Goal: Answer question/provide support: Share knowledge or assist other users

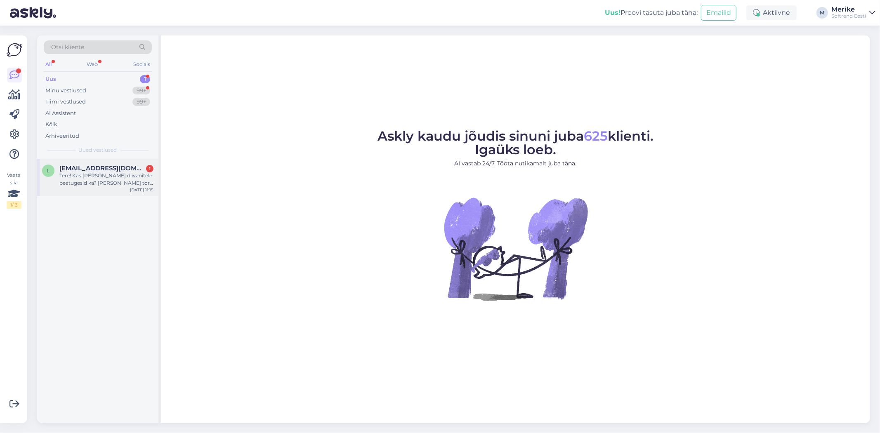
click at [80, 165] on span "[EMAIL_ADDRESS][DOMAIN_NAME]" at bounding box center [102, 168] width 86 height 7
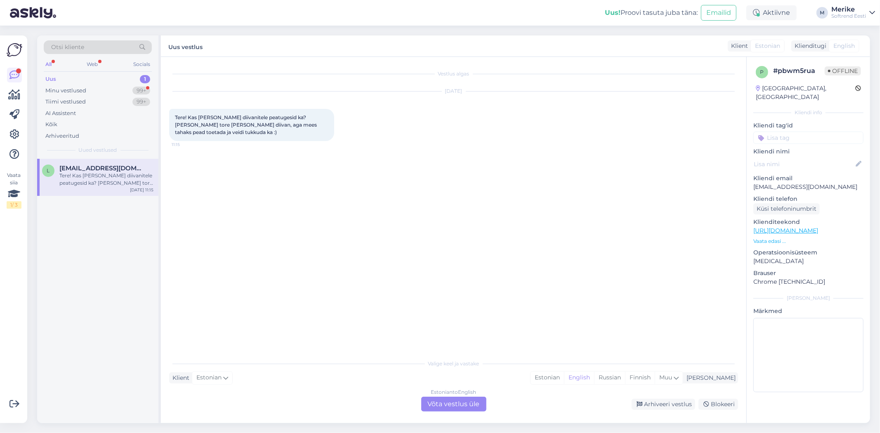
click at [436, 337] on div "Estonian to English Võta vestlus üle" at bounding box center [453, 404] width 65 height 15
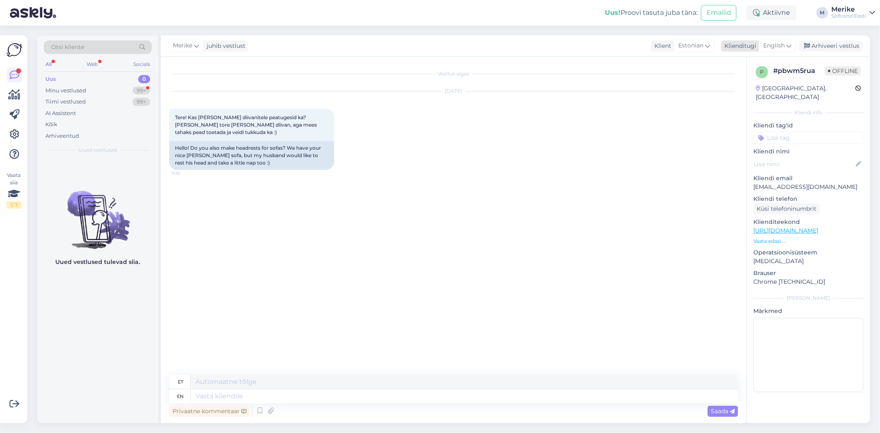
click at [436, 40] on div "English" at bounding box center [777, 45] width 37 height 13
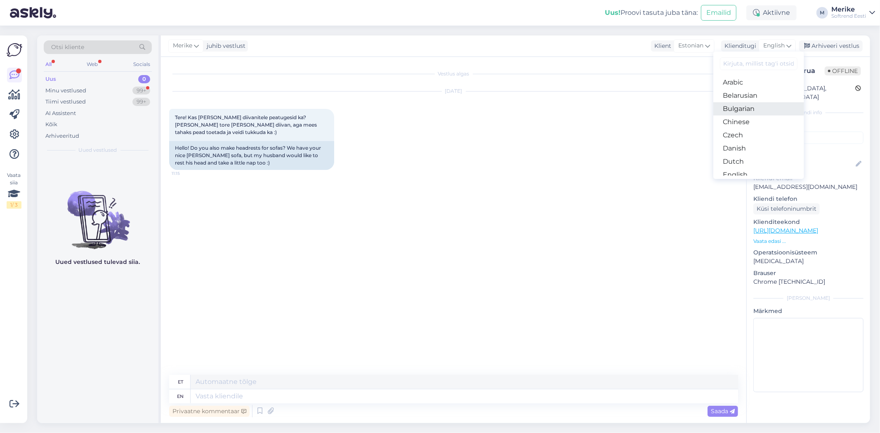
scroll to position [46, 0]
click at [436, 149] on link "Estonian" at bounding box center [758, 142] width 91 height 13
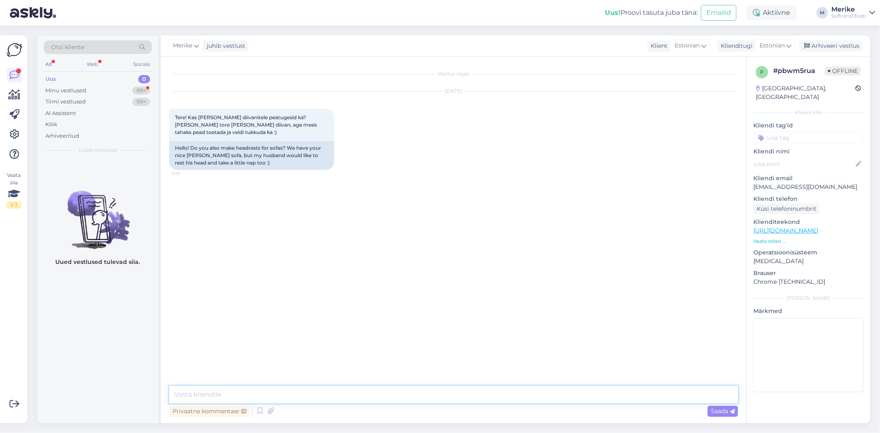
click at [181, 337] on textarea at bounding box center [453, 394] width 569 height 17
type textarea "Tere"
click at [436, 337] on span "Saada" at bounding box center [723, 411] width 24 height 7
click at [198, 337] on textarea at bounding box center [453, 394] width 569 height 17
drag, startPoint x: 359, startPoint y: 394, endPoint x: 392, endPoint y: 329, distance: 73.2
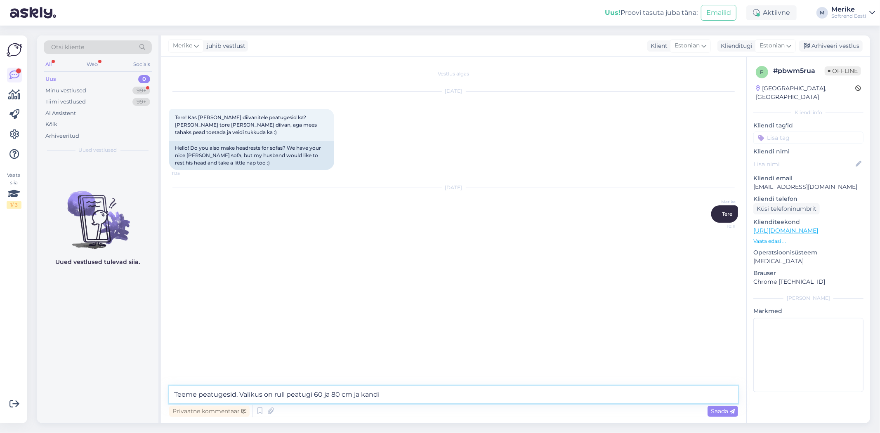
click at [359, 337] on textarea "Teeme peatugesid. Valikus on rull peatugi 60 ja 80 cm ja kandi" at bounding box center [453, 394] width 569 height 17
click at [436, 337] on textarea "Teeme peatugesid. Valikus on rull peatugi 60cm ja 80 cm ja kandi" at bounding box center [453, 394] width 569 height 17
type textarea "Teeme peatugesid. Valikus on rull peatugi 60cm ja 80 cm ja kandiline peatugi mõ…"
click at [436, 337] on span "Saada" at bounding box center [723, 411] width 24 height 7
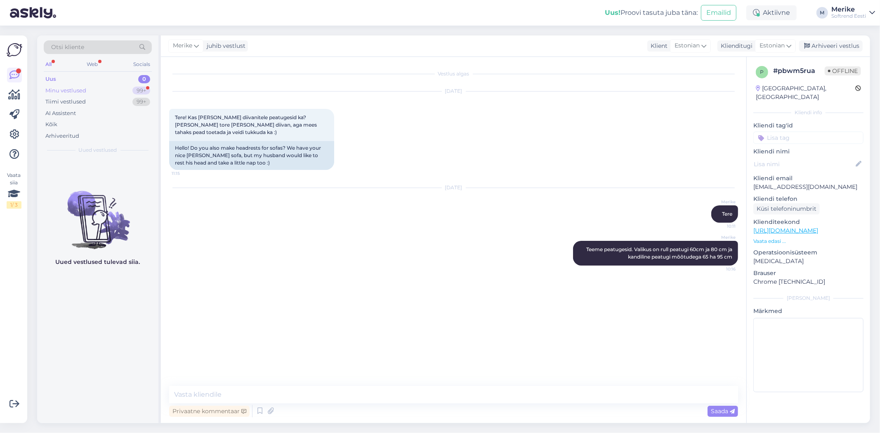
click at [73, 90] on div "Minu vestlused" at bounding box center [65, 91] width 41 height 8
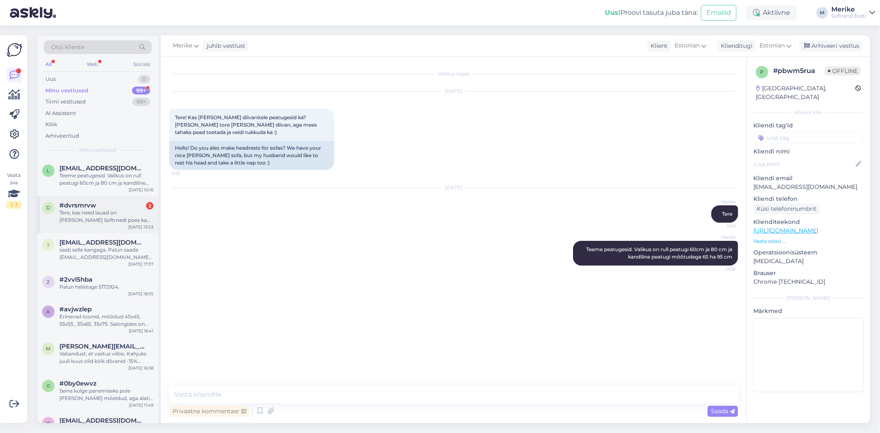
drag, startPoint x: 90, startPoint y: 213, endPoint x: 97, endPoint y: 207, distance: 9.7
click at [92, 212] on div "Tere, kas need lauad on [PERSON_NAME] Softrnedi poes ka näidistena väljas: 1. […" at bounding box center [106, 216] width 94 height 15
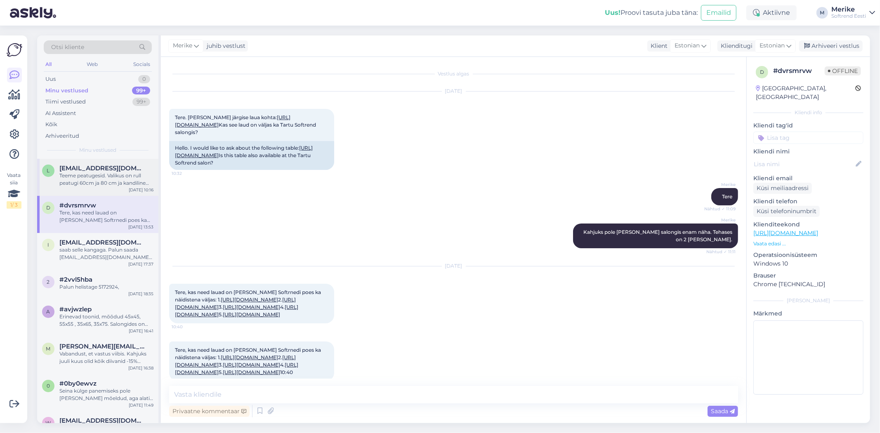
scroll to position [174, 0]
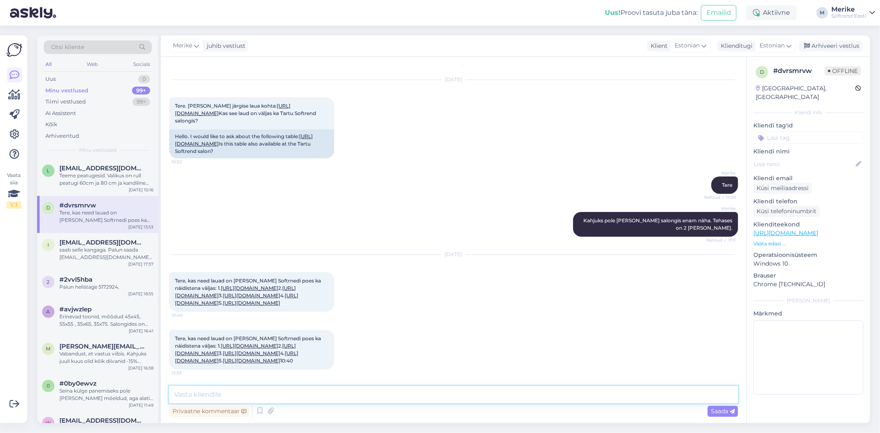
click at [189, 337] on textarea at bounding box center [453, 394] width 569 height 17
type textarea "Tere"
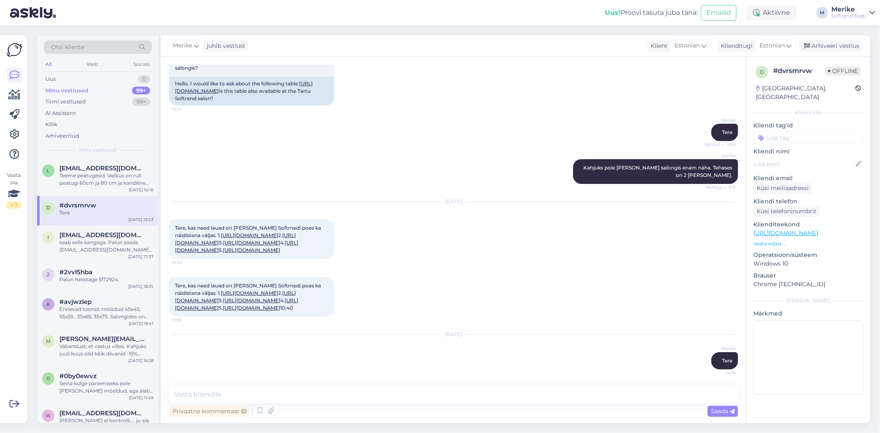
click at [221, 290] on link "[URL][DOMAIN_NAME]" at bounding box center [249, 293] width 57 height 6
click at [184, 337] on textarea at bounding box center [453, 394] width 569 height 17
type textarea "Delta diivanilaud on olemas Rocca salongis"
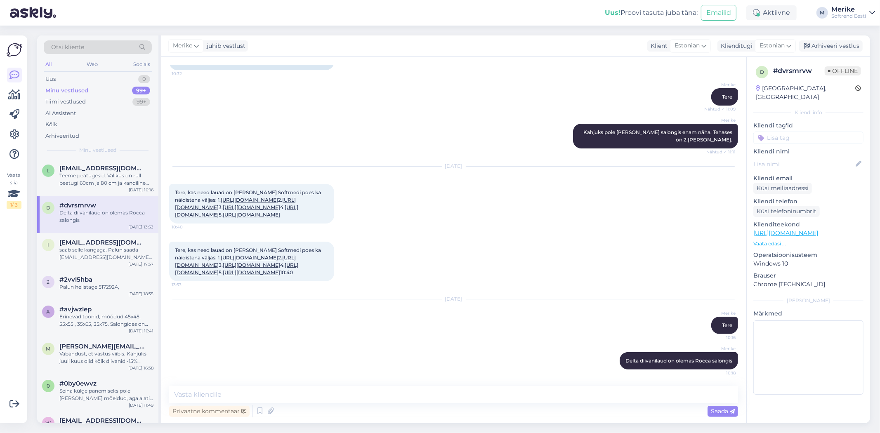
click at [223, 255] on link "[URL][DOMAIN_NAME]" at bounding box center [249, 258] width 57 height 6
click at [223, 262] on link "[URL][DOMAIN_NAME]" at bounding box center [251, 265] width 57 height 6
click at [196, 337] on textarea at bounding box center [453, 394] width 569 height 17
click at [339, 337] on textarea "Ganos diivaniluad on olemas Pärnu [PERSON_NAME] gis" at bounding box center [453, 394] width 569 height 17
click at [347, 337] on textarea "Ganos diivaniluad on olemas Pärnu salon gis" at bounding box center [453, 394] width 569 height 17
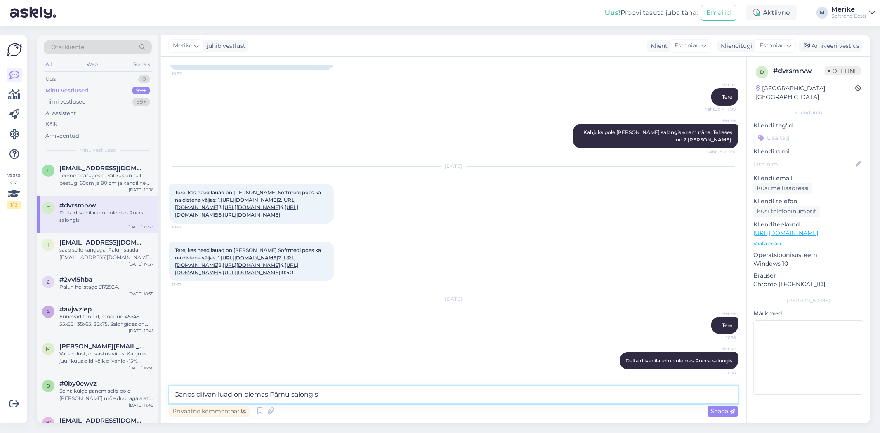
click at [436, 337] on textarea "Ganos diivaniluad on olemas Pärnu salongis" at bounding box center [453, 394] width 569 height 17
type textarea "Ganos diivaniluad on olemas Pärnu salongis"
click at [436, 337] on icon at bounding box center [732, 411] width 5 height 5
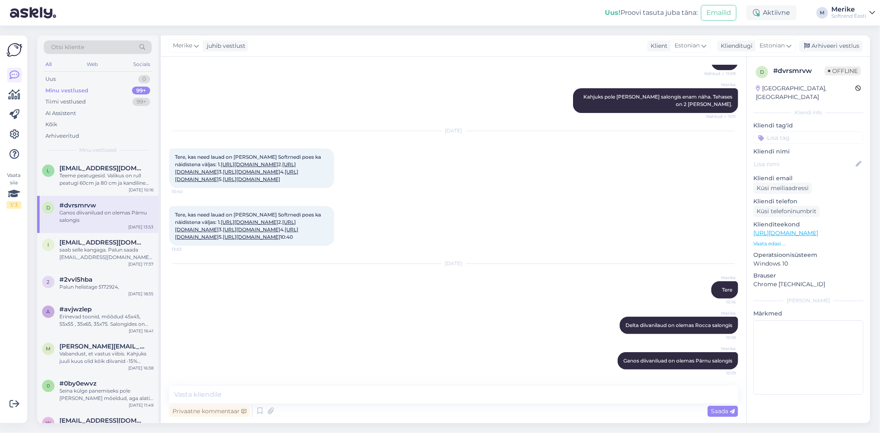
click at [240, 226] on link "[URL][DOMAIN_NAME]" at bounding box center [236, 233] width 123 height 14
click at [179, 337] on textarea at bounding box center [453, 394] width 569 height 17
type textarea "Hades diivanilaud on olemas Tartu salongis"
click at [436, 337] on div "Privaatne kommentaar Saada" at bounding box center [453, 411] width 569 height 16
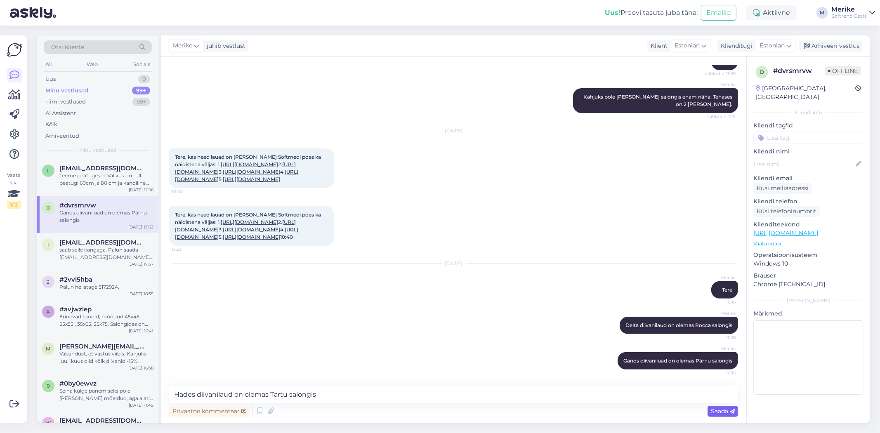
click at [436, 337] on span "Saada" at bounding box center [723, 411] width 24 height 7
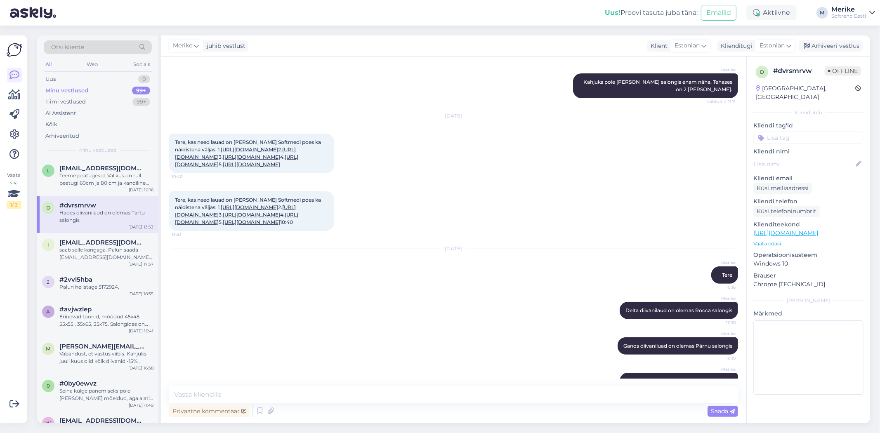
scroll to position [242, 0]
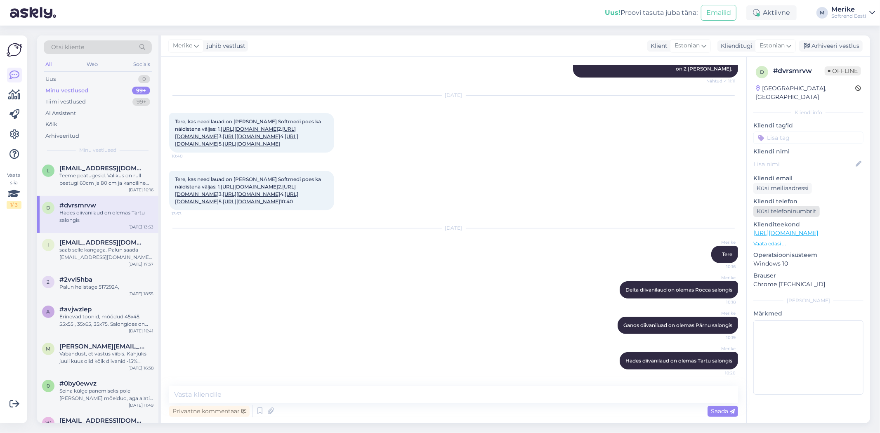
click at [436, 206] on div "Küsi telefoninumbrit" at bounding box center [786, 211] width 66 height 11
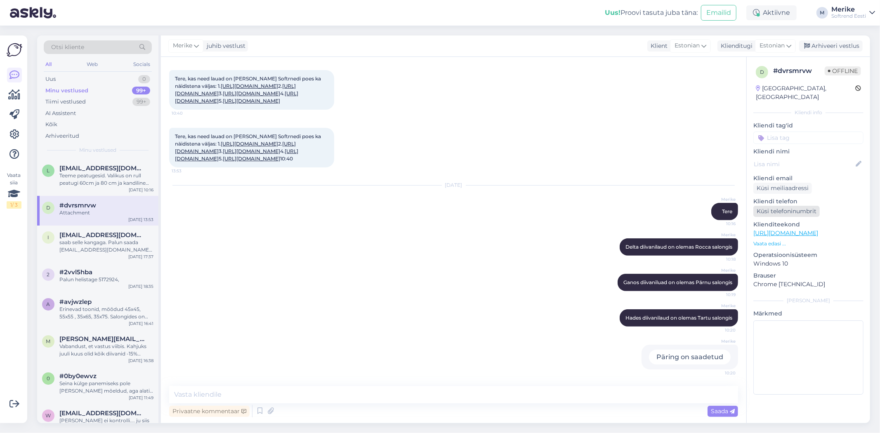
scroll to position [377, 0]
